Goal: Task Accomplishment & Management: Manage account settings

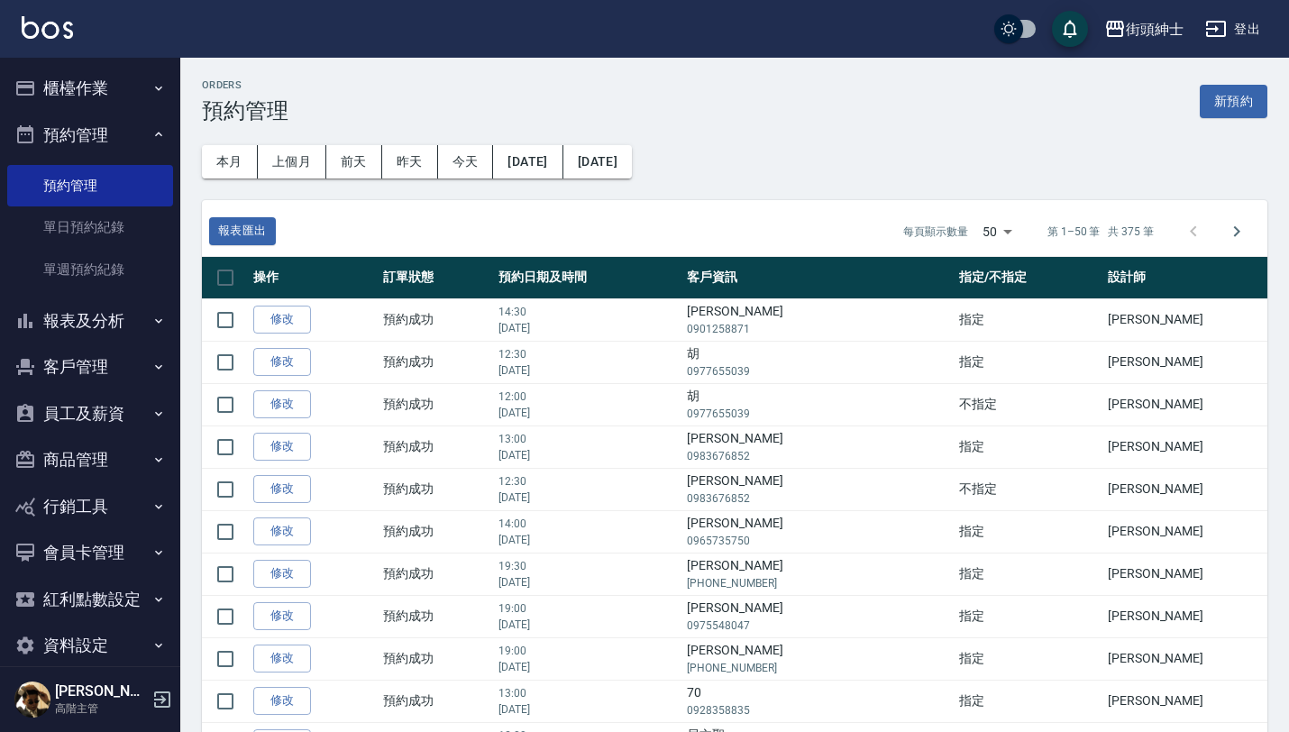
click at [87, 149] on button "預約管理" at bounding box center [90, 135] width 166 height 47
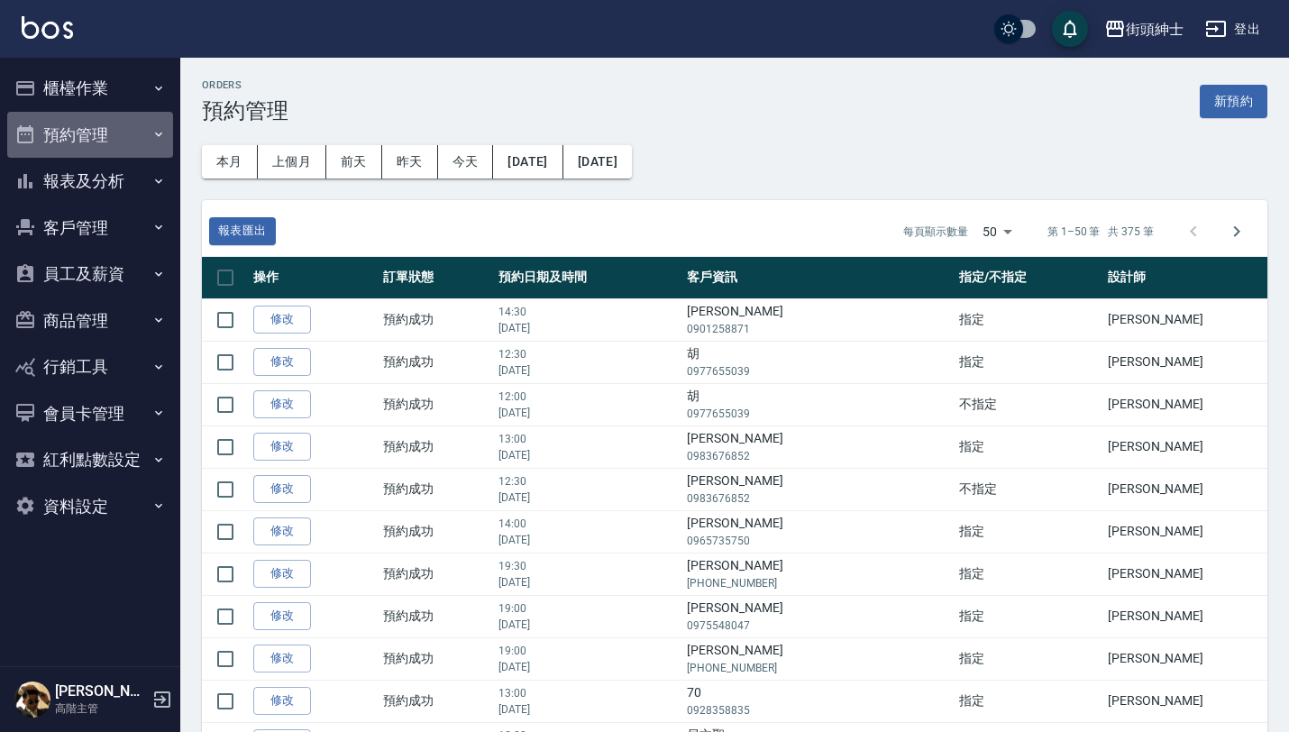
click at [87, 149] on button "預約管理" at bounding box center [90, 135] width 166 height 47
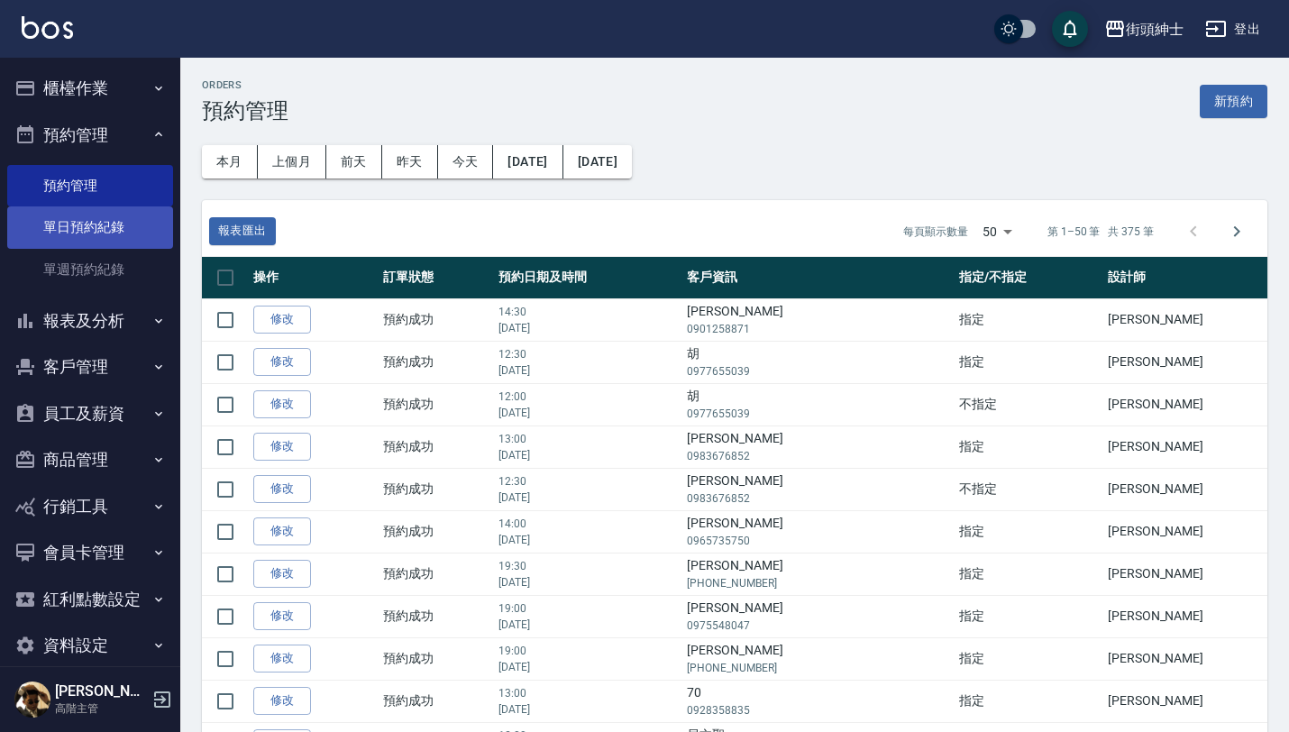
click at [110, 223] on link "單日預約紀錄" at bounding box center [90, 226] width 166 height 41
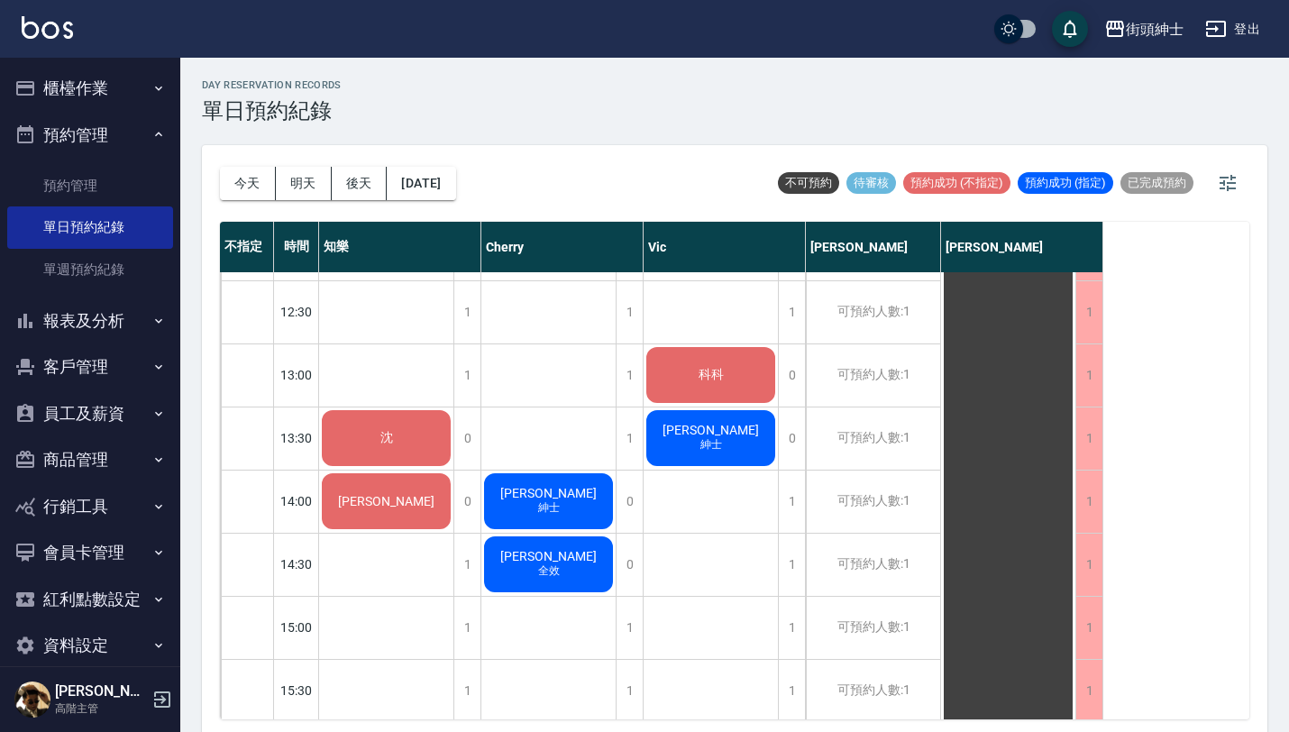
scroll to position [432, 0]
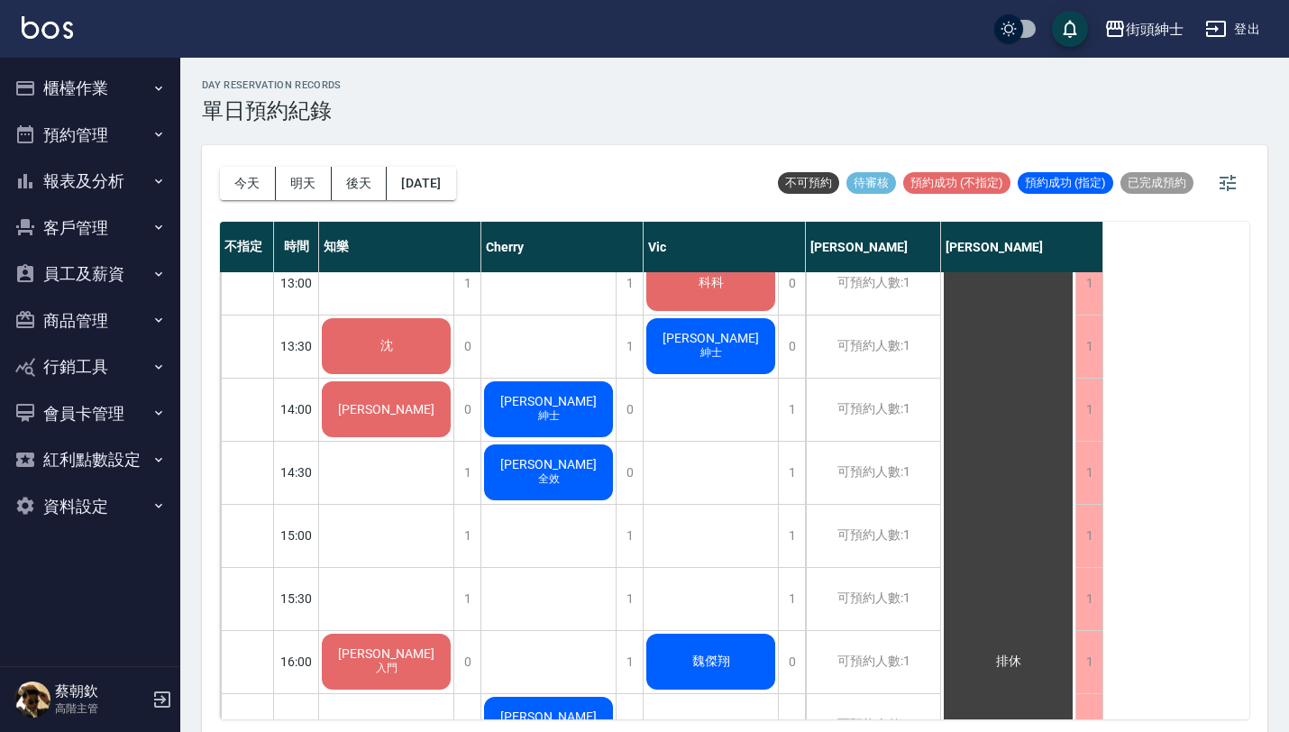
scroll to position [524, 0]
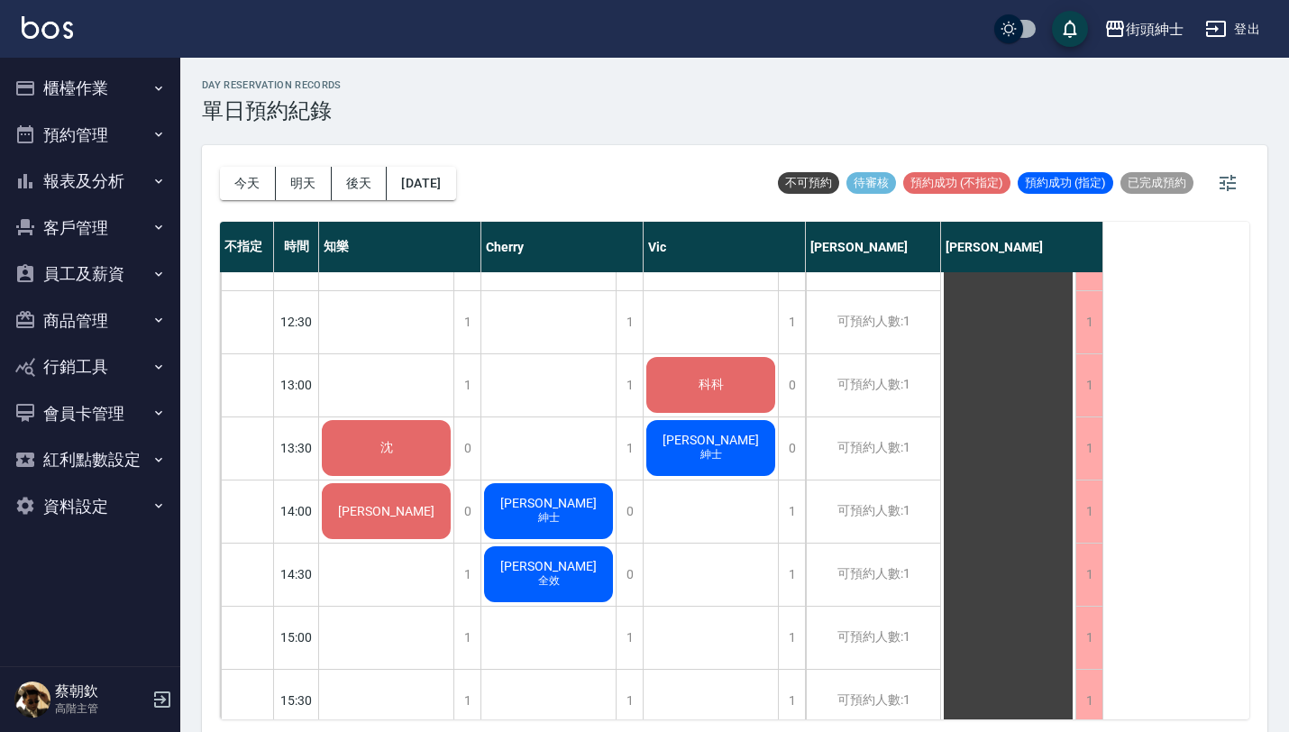
scroll to position [419, 0]
